Goal: Check status: Check status

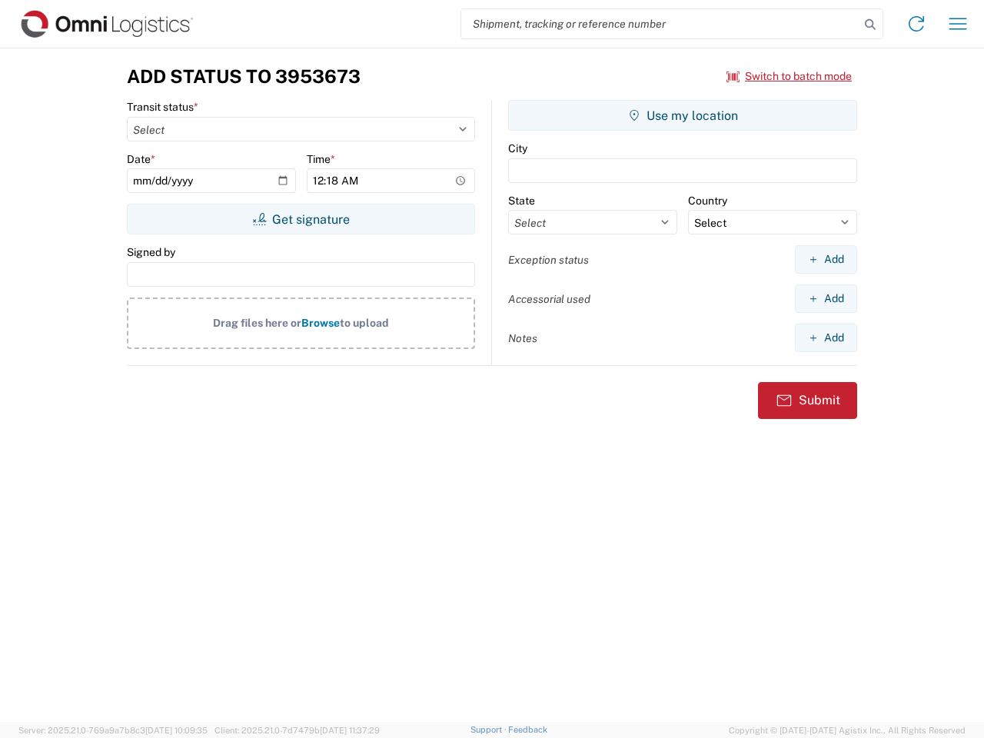
click at [661, 24] on input "search" at bounding box center [660, 23] width 398 height 29
click at [871, 25] on icon at bounding box center [871, 25] width 22 height 22
click at [917, 24] on icon at bounding box center [916, 24] width 25 height 25
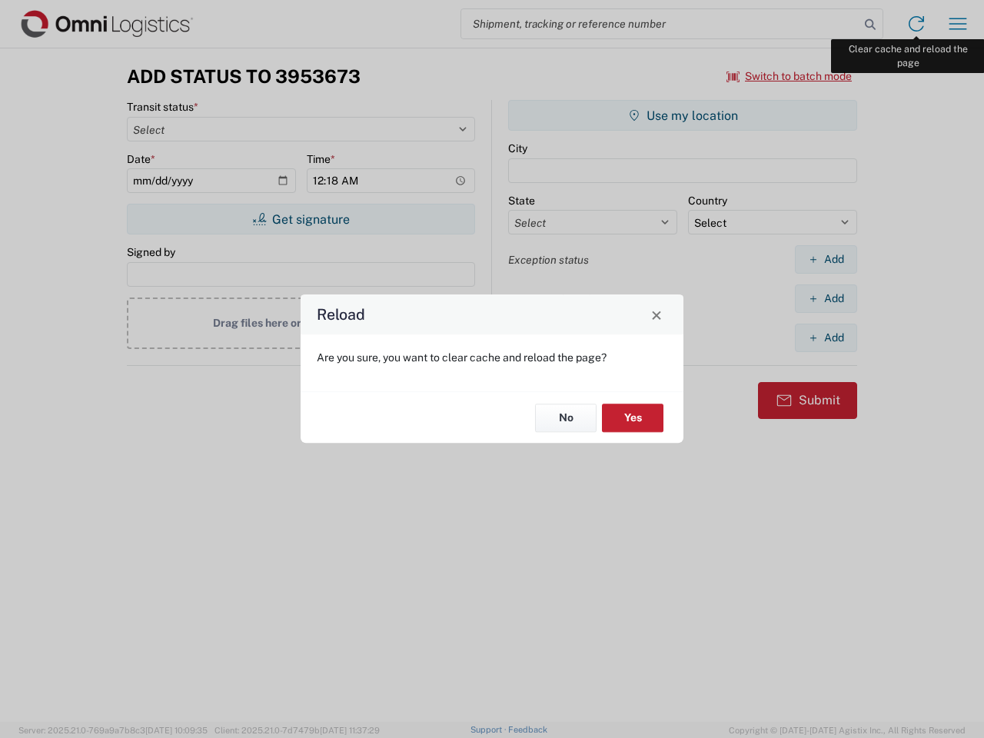
click at [958, 24] on div "Reload Are you sure, you want to clear cache and reload the page? No Yes" at bounding box center [492, 369] width 984 height 738
click at [790, 76] on div "Reload Are you sure, you want to clear cache and reload the page? No Yes" at bounding box center [492, 369] width 984 height 738
click at [301, 219] on div "Reload Are you sure, you want to clear cache and reload the page? No Yes" at bounding box center [492, 369] width 984 height 738
click at [683, 115] on div "Reload Are you sure, you want to clear cache and reload the page? No Yes" at bounding box center [492, 369] width 984 height 738
click at [826, 259] on div "Reload Are you sure, you want to clear cache and reload the page? No Yes" at bounding box center [492, 369] width 984 height 738
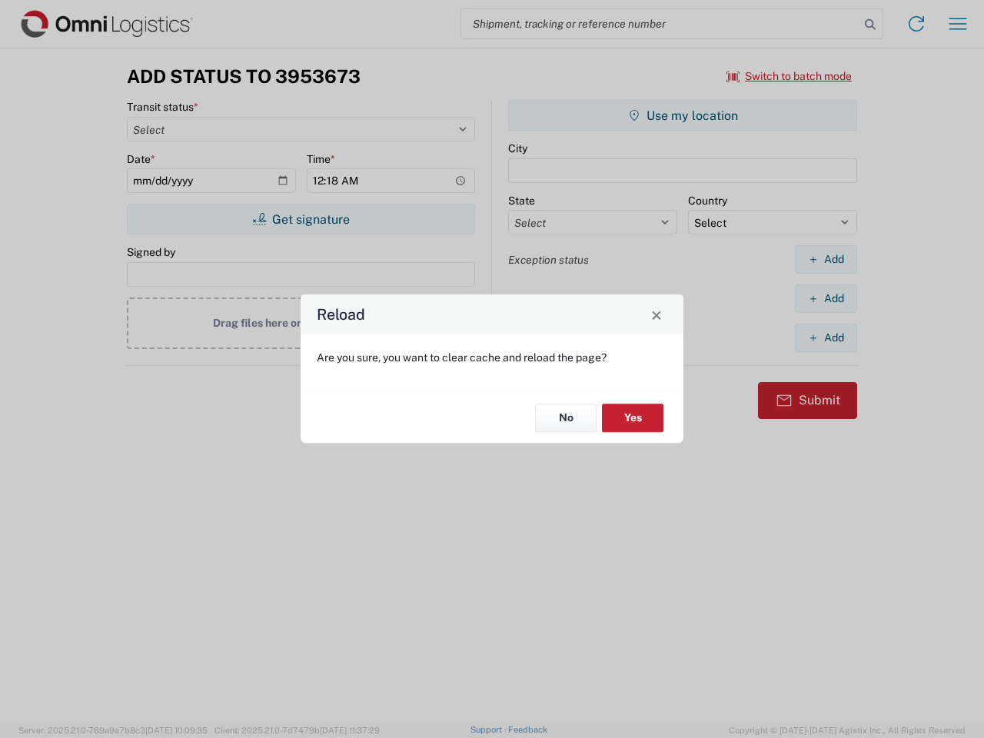
click at [826, 298] on div "Reload Are you sure, you want to clear cache and reload the page? No Yes" at bounding box center [492, 369] width 984 height 738
click at [826, 338] on div "Reload Are you sure, you want to clear cache and reload the page? No Yes" at bounding box center [492, 369] width 984 height 738
